Goal: Information Seeking & Learning: Check status

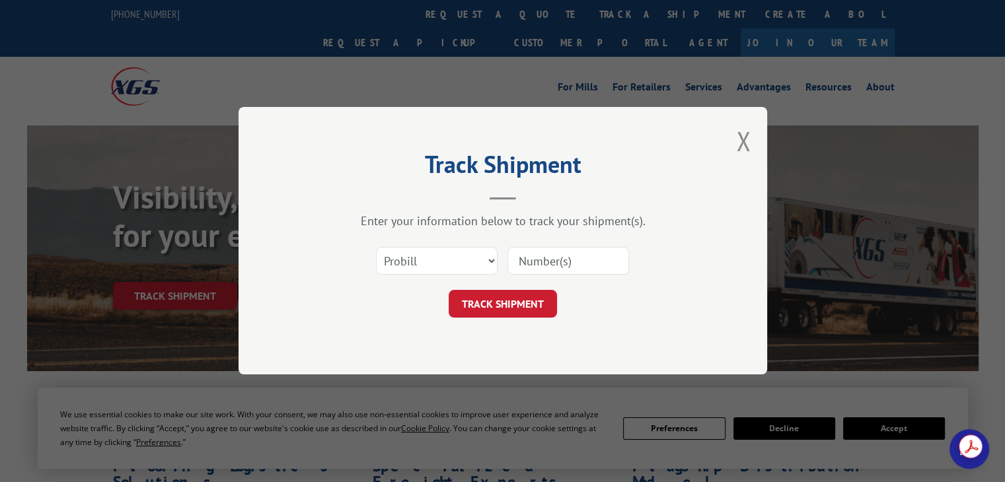
click at [473, 262] on select "Select category... Probill BOL PO" at bounding box center [437, 262] width 122 height 28
select select "bol"
click at [376, 248] on select "Select category... Probill BOL PO" at bounding box center [437, 262] width 122 height 28
click at [556, 265] on input at bounding box center [569, 262] width 122 height 28
type input "5533243"
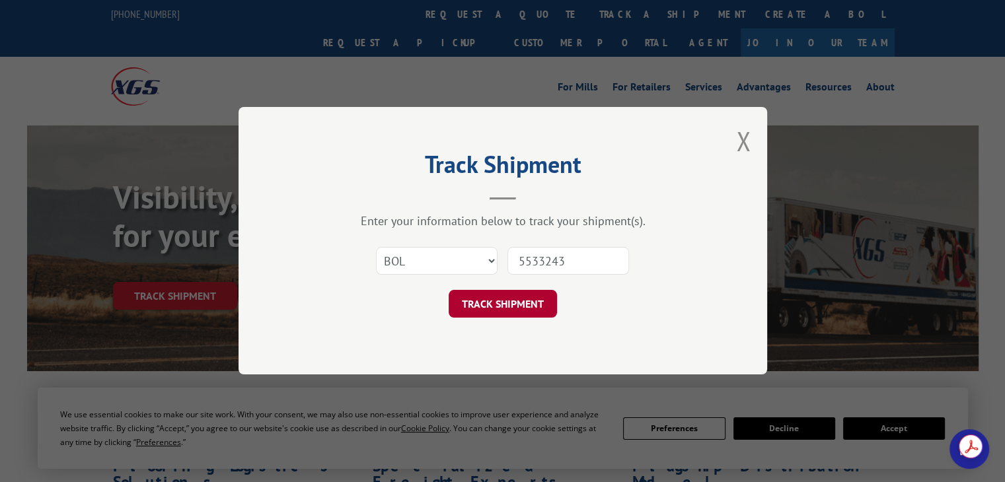
click at [513, 299] on button "TRACK SHIPMENT" at bounding box center [503, 305] width 108 height 28
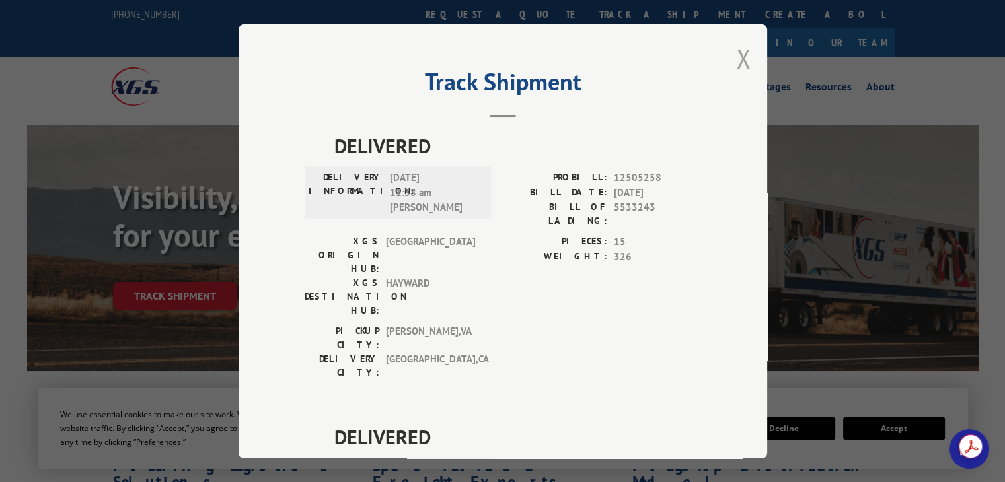
click at [736, 52] on button "Close modal" at bounding box center [743, 58] width 15 height 35
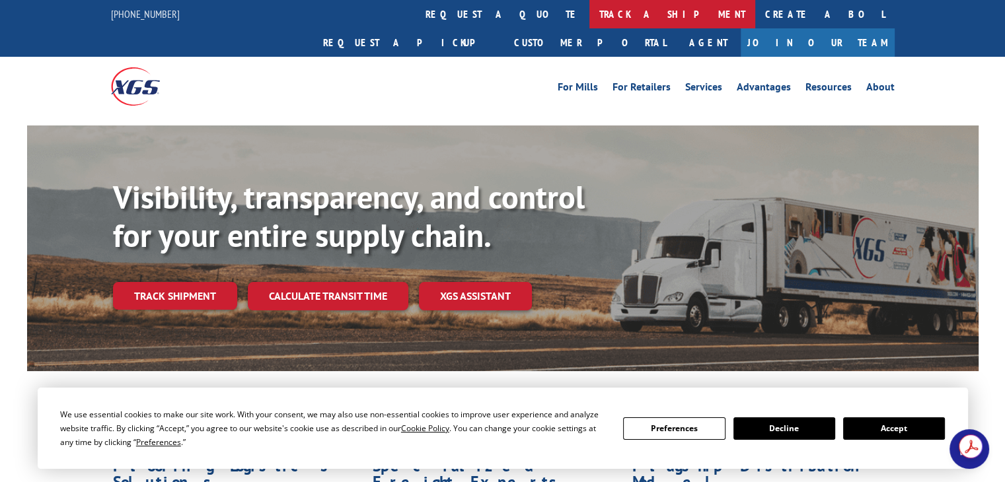
click at [590, 11] on link "track a shipment" at bounding box center [673, 14] width 166 height 28
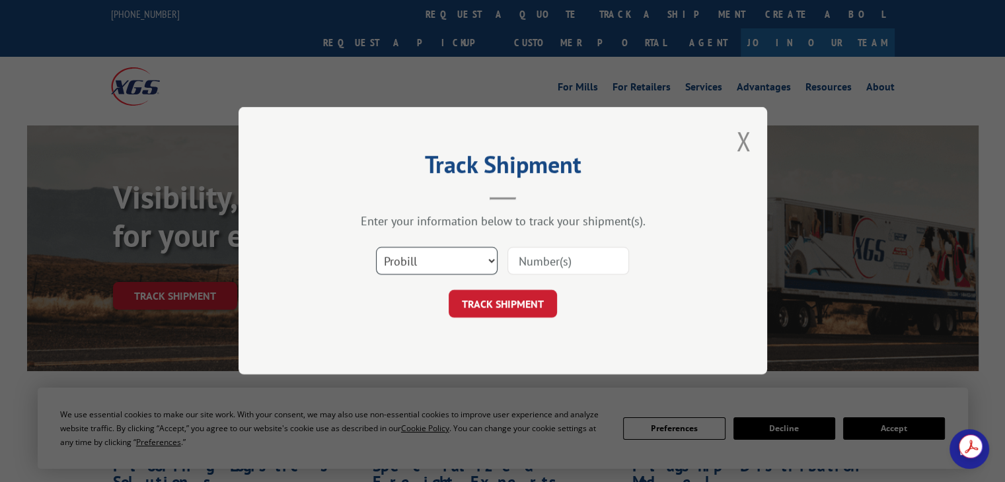
click at [477, 258] on select "Select category... Probill BOL PO" at bounding box center [437, 262] width 122 height 28
select select "bol"
click at [376, 248] on select "Select category... Probill BOL PO" at bounding box center [437, 262] width 122 height 28
click at [574, 262] on input at bounding box center [569, 262] width 122 height 28
type input "5536386"
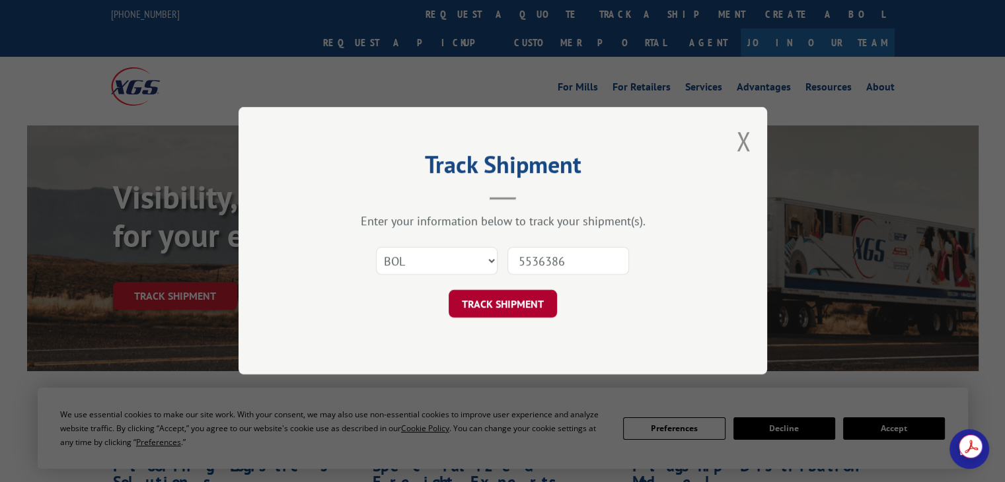
click at [501, 302] on button "TRACK SHIPMENT" at bounding box center [503, 305] width 108 height 28
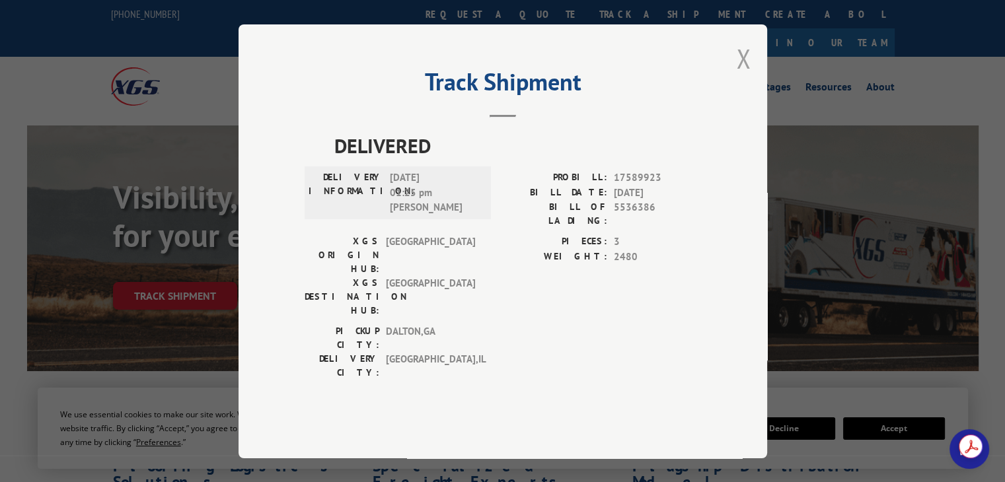
click at [742, 76] on button "Close modal" at bounding box center [743, 58] width 15 height 35
